Goal: Information Seeking & Learning: Compare options

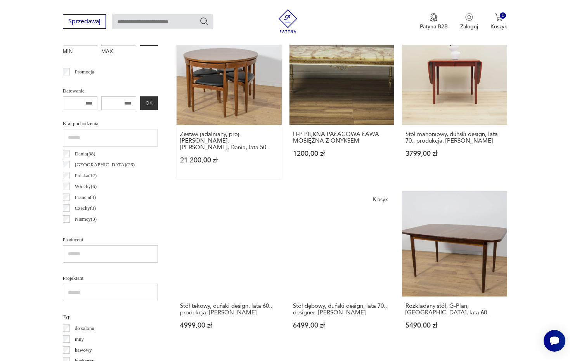
scroll to position [365, 0]
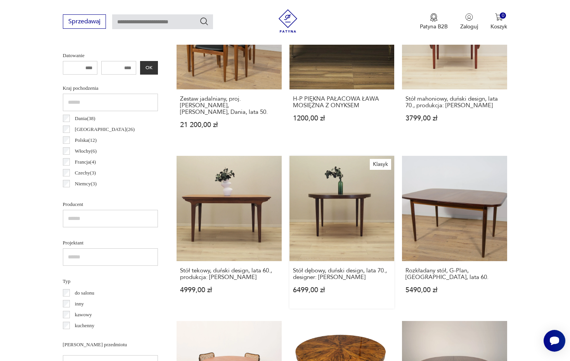
click at [290, 199] on link "Klasyk Stół dębowy, duński design, lata 70., designer: [PERSON_NAME] 6499,00 zł" at bounding box center [342, 232] width 105 height 153
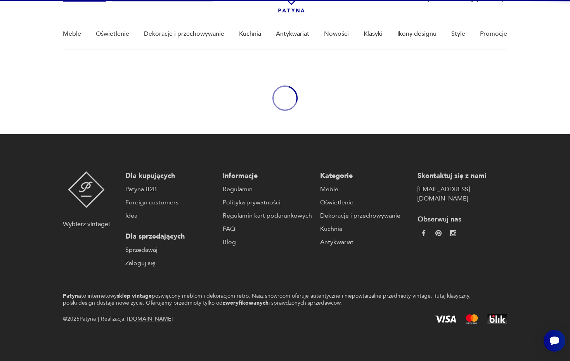
scroll to position [47, 0]
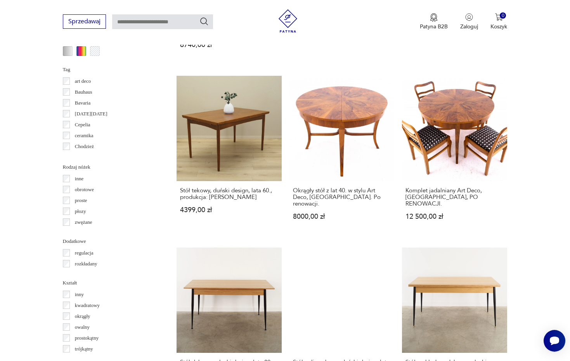
scroll to position [798, 0]
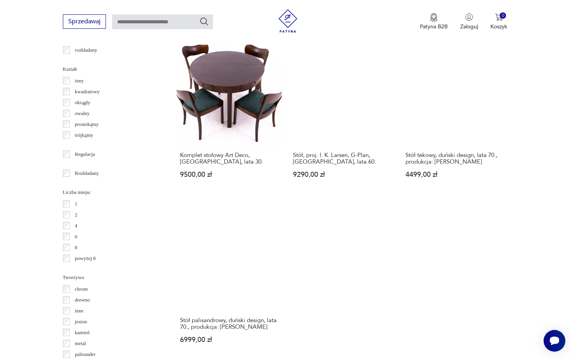
scroll to position [994, 0]
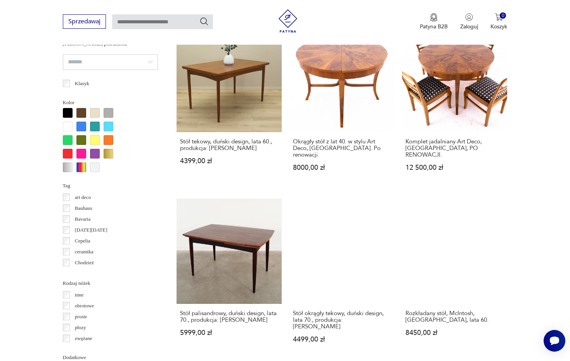
scroll to position [703, 0]
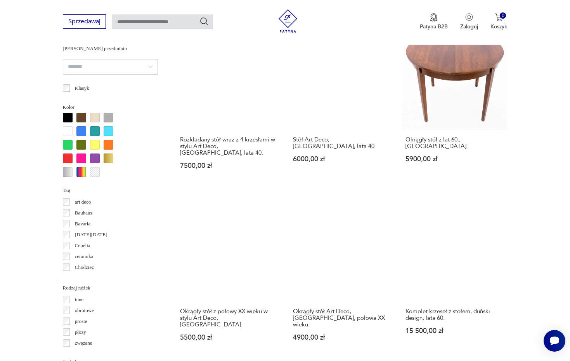
scroll to position [674, 0]
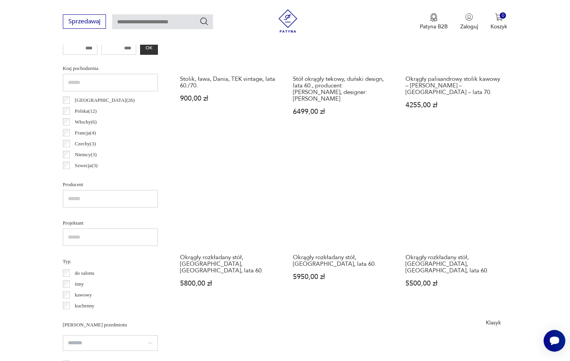
scroll to position [380, 0]
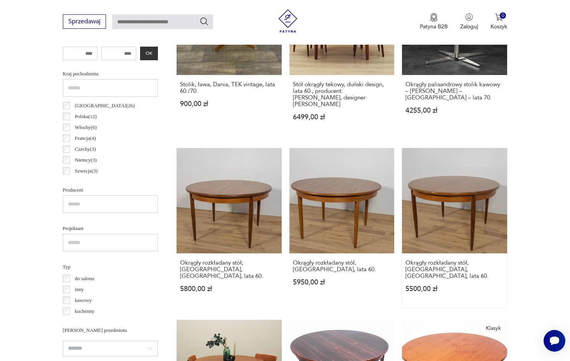
click at [402, 184] on link "Okrągły rozkładany stół, G-Plan, [GEOGRAPHIC_DATA], lata 60. 5500,00 zł" at bounding box center [454, 227] width 105 height 159
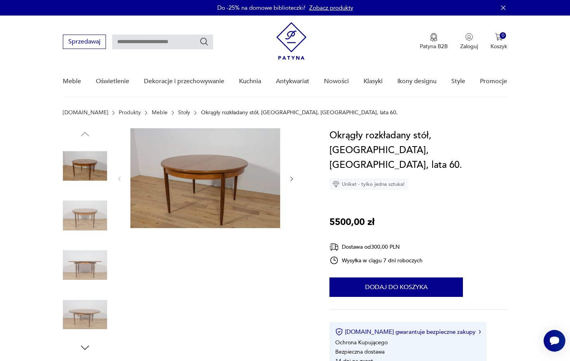
click at [80, 212] on img at bounding box center [85, 215] width 44 height 44
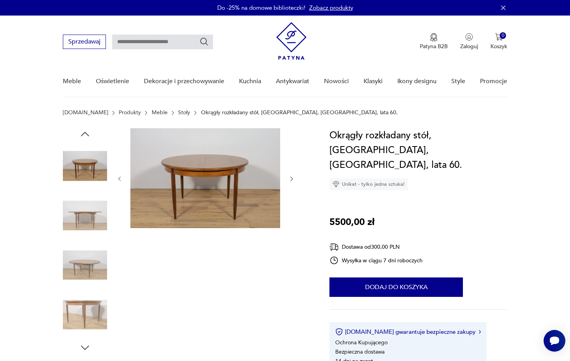
click at [83, 226] on img at bounding box center [85, 215] width 44 height 44
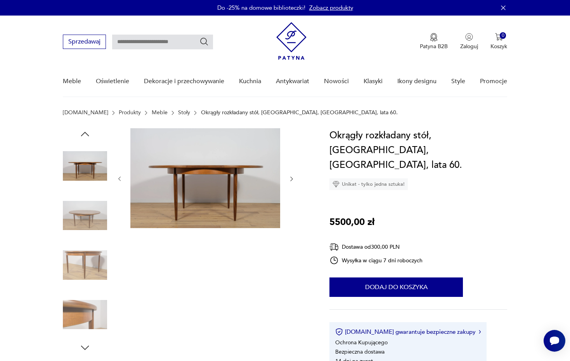
click at [83, 262] on img at bounding box center [85, 265] width 44 height 44
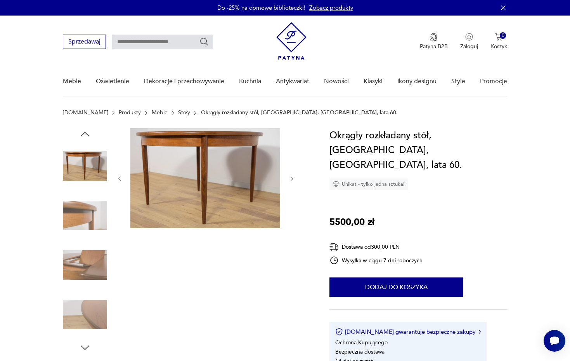
click at [86, 266] on img at bounding box center [85, 265] width 44 height 44
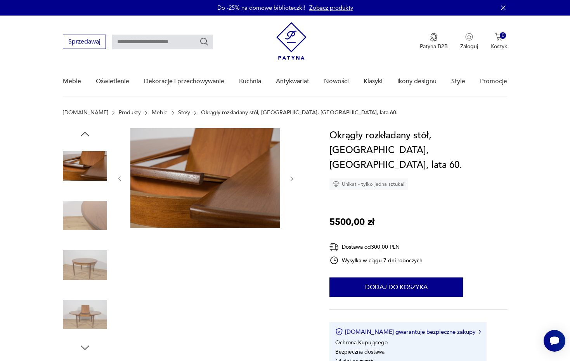
click at [88, 307] on img at bounding box center [85, 314] width 44 height 44
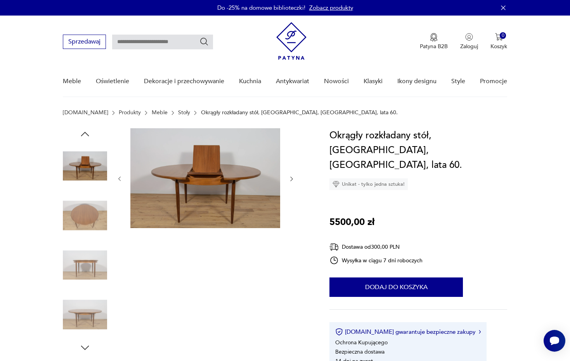
click at [65, 255] on img at bounding box center [85, 265] width 44 height 44
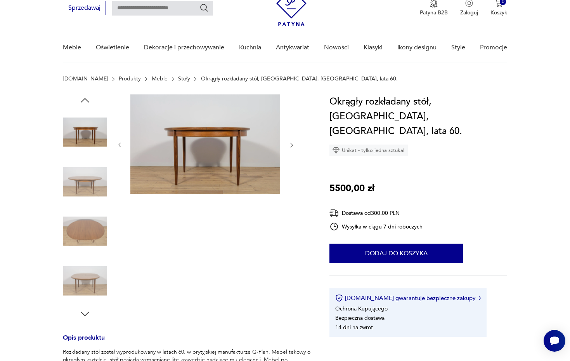
scroll to position [74, 0]
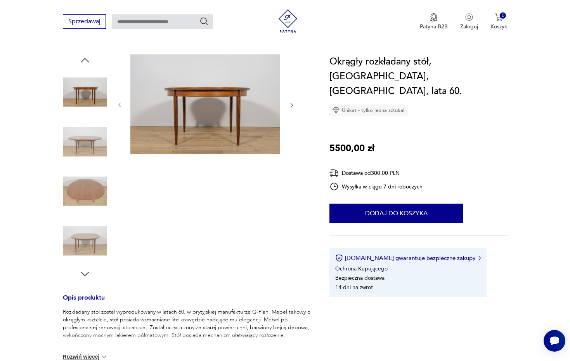
click at [84, 272] on icon "button" at bounding box center [85, 274] width 12 height 12
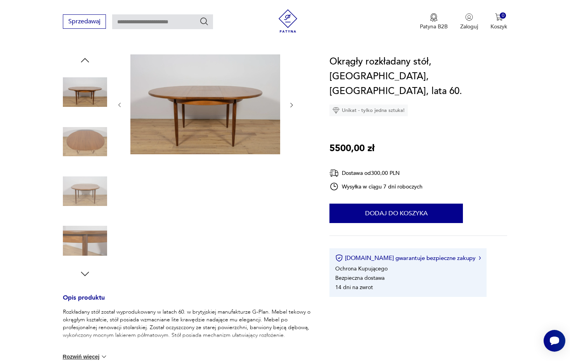
click at [84, 272] on icon "button" at bounding box center [85, 274] width 12 height 12
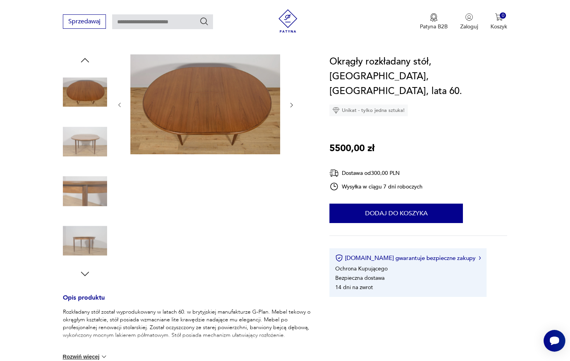
click at [201, 118] on img at bounding box center [205, 104] width 150 height 100
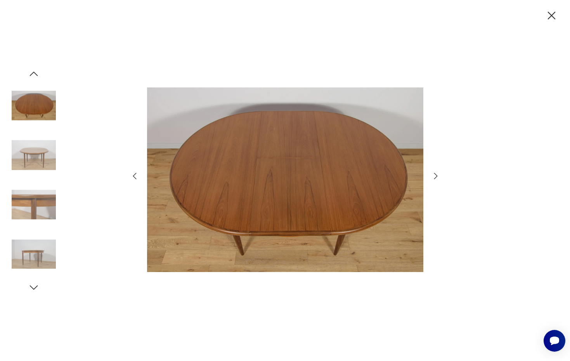
click at [296, 184] on img at bounding box center [285, 179] width 276 height 288
click at [552, 15] on icon "button" at bounding box center [552, 16] width 8 height 8
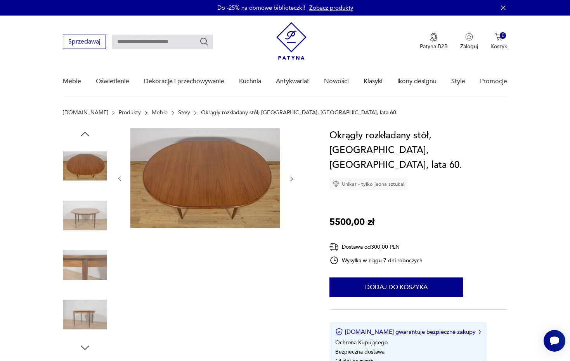
scroll to position [0, 0]
